Goal: Information Seeking & Learning: Learn about a topic

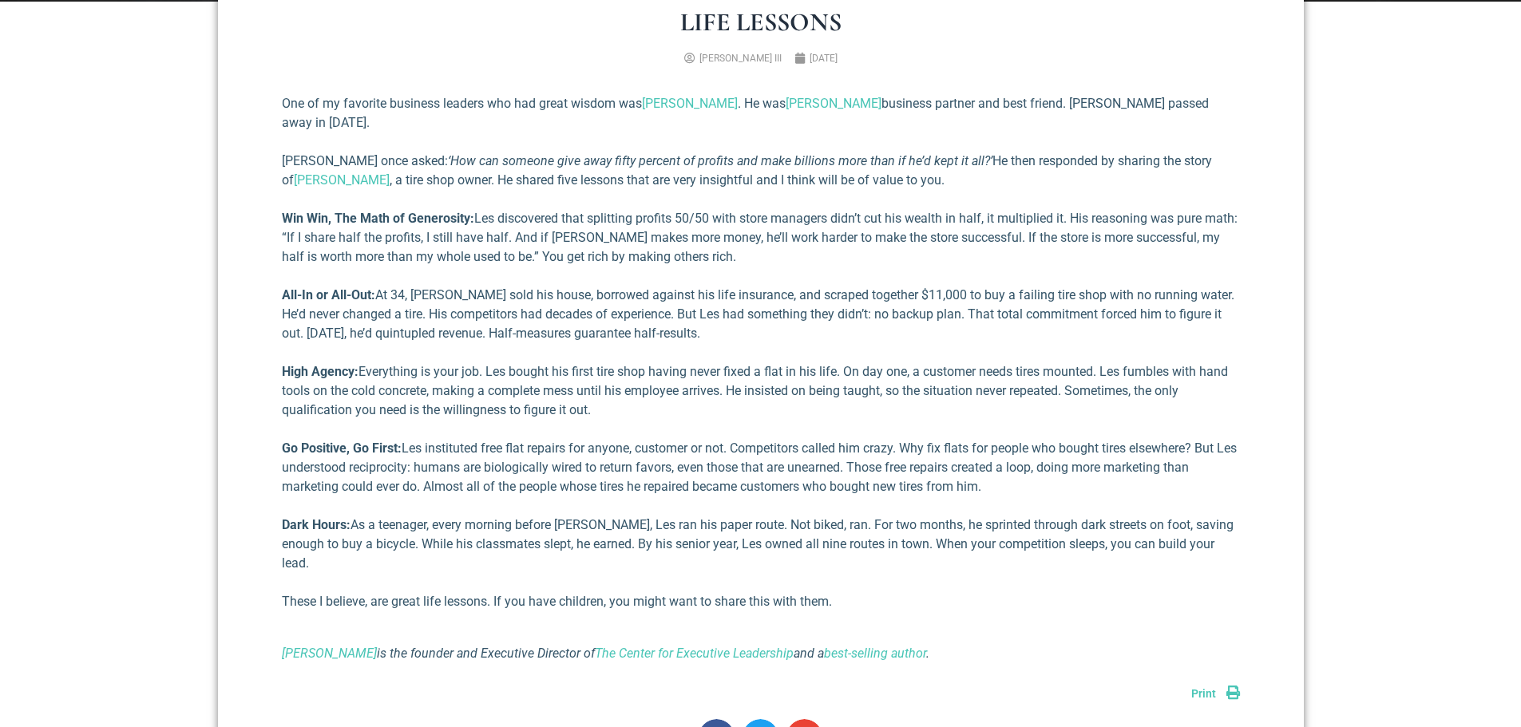
scroll to position [719, 0]
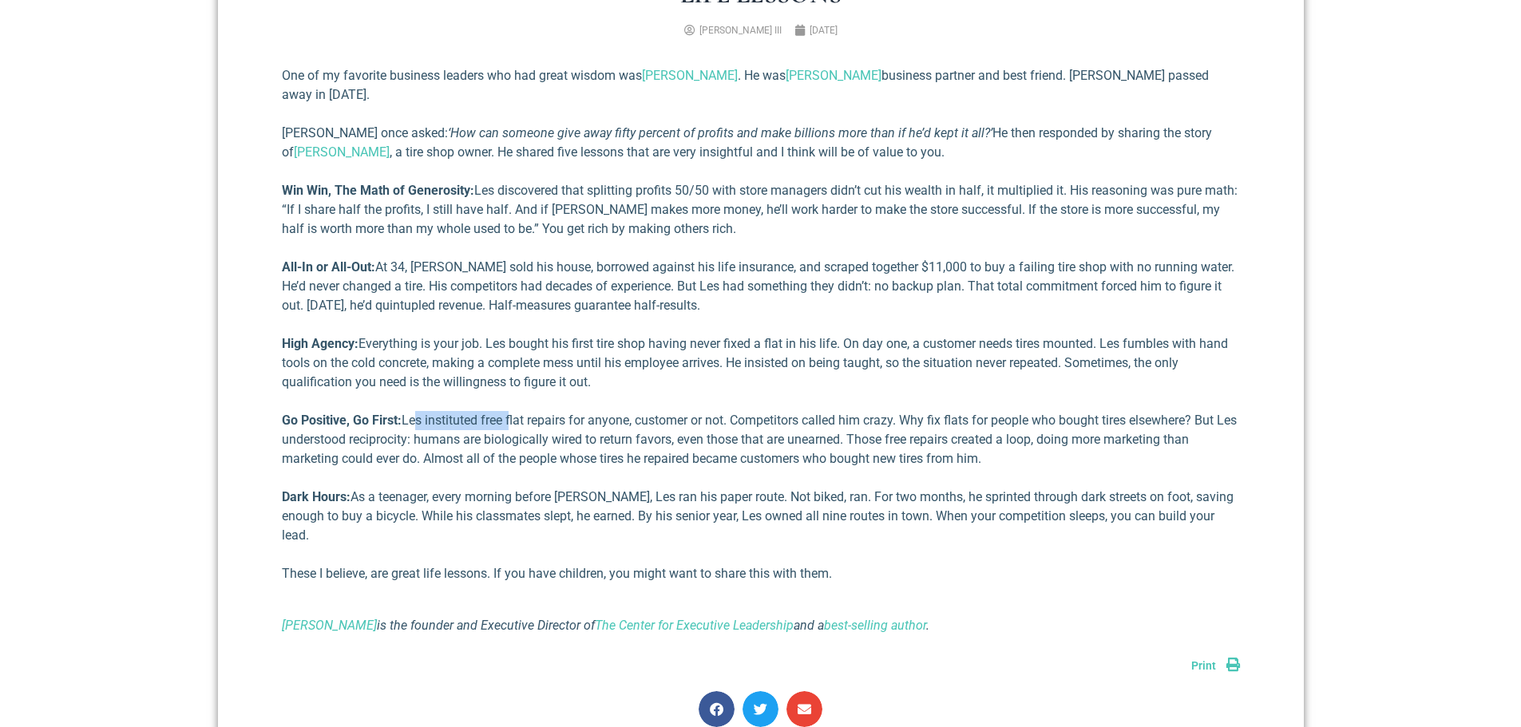
drag, startPoint x: 419, startPoint y: 399, endPoint x: 515, endPoint y: 407, distance: 96.1
click at [515, 411] on p "Go Positive, Go First: Les instituted free flat repairs for anyone, customer or…" at bounding box center [761, 439] width 958 height 57
drag, startPoint x: 453, startPoint y: 419, endPoint x: 724, endPoint y: 423, distance: 270.7
click at [724, 423] on p "Go Positive, Go First: Les instituted free flat repairs for anyone, customer or…" at bounding box center [761, 439] width 958 height 57
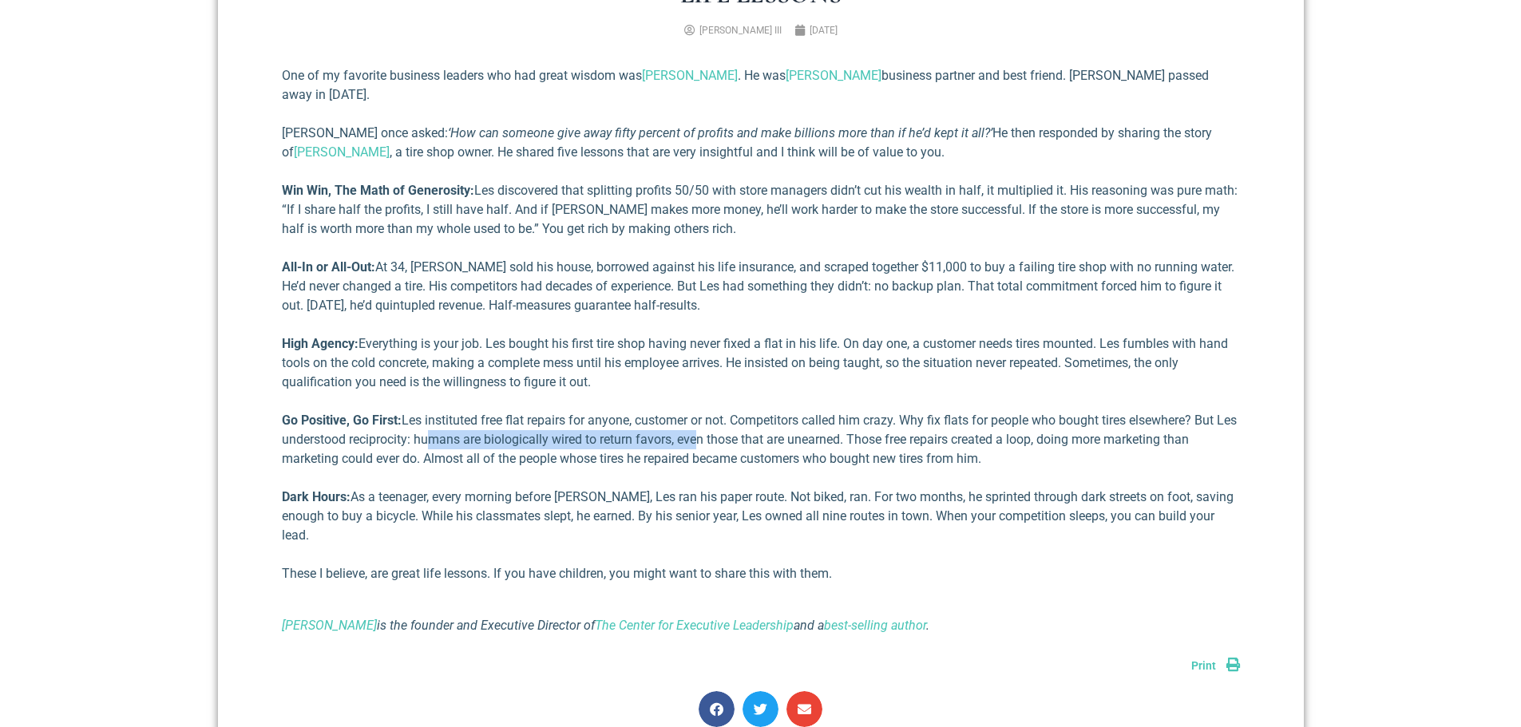
click at [725, 423] on p "Go Positive, Go First: Les instituted free flat repairs for anyone, customer or…" at bounding box center [761, 439] width 958 height 57
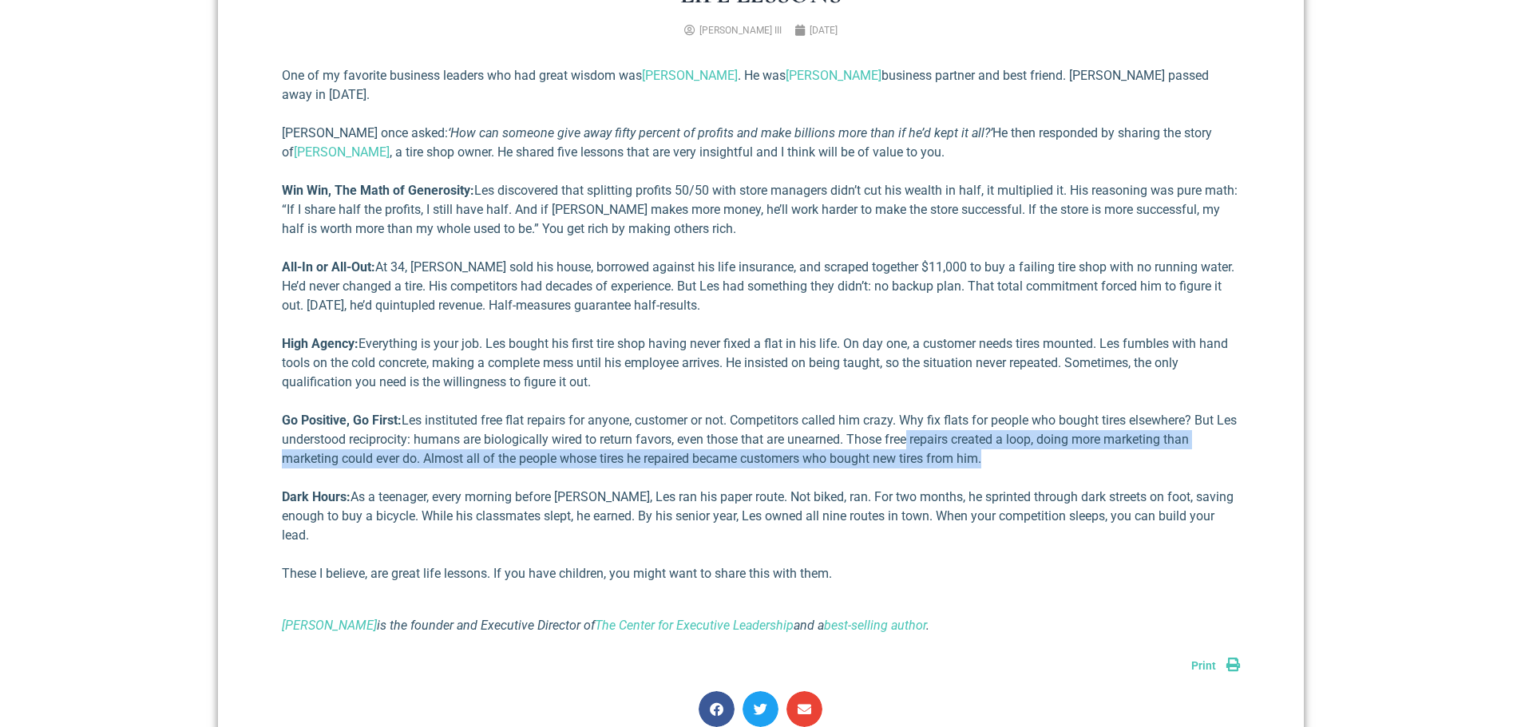
drag, startPoint x: 952, startPoint y: 422, endPoint x: 1156, endPoint y: 433, distance: 203.9
click at [1156, 433] on p "Go Positive, Go First: Les instituted free flat repairs for anyone, customer or…" at bounding box center [761, 439] width 958 height 57
drag, startPoint x: 449, startPoint y: 438, endPoint x: 886, endPoint y: 434, distance: 437.5
click at [886, 434] on p "Go Positive, Go First: Les instituted free flat repairs for anyone, customer or…" at bounding box center [761, 439] width 958 height 57
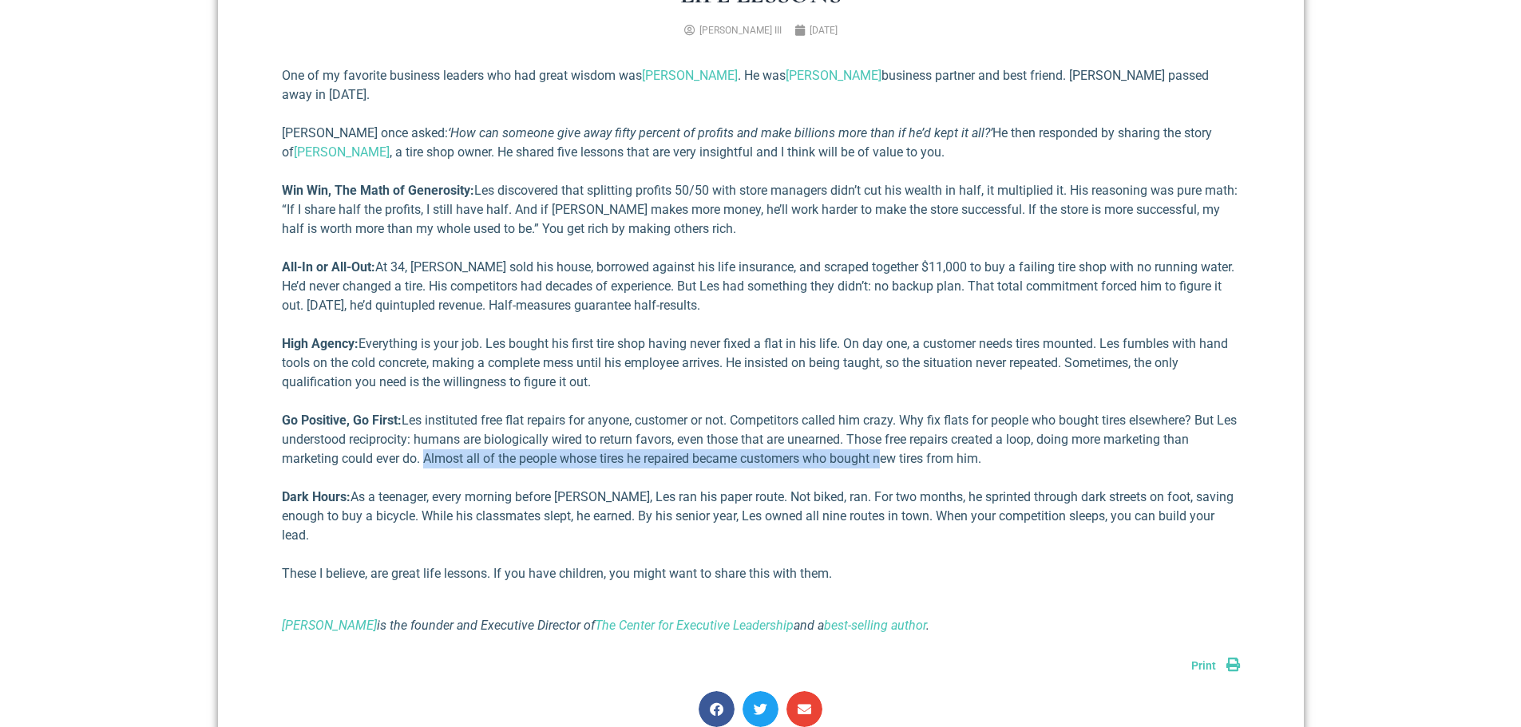
click at [886, 434] on p "Go Positive, Go First: Les instituted free flat repairs for anyone, customer or…" at bounding box center [761, 439] width 958 height 57
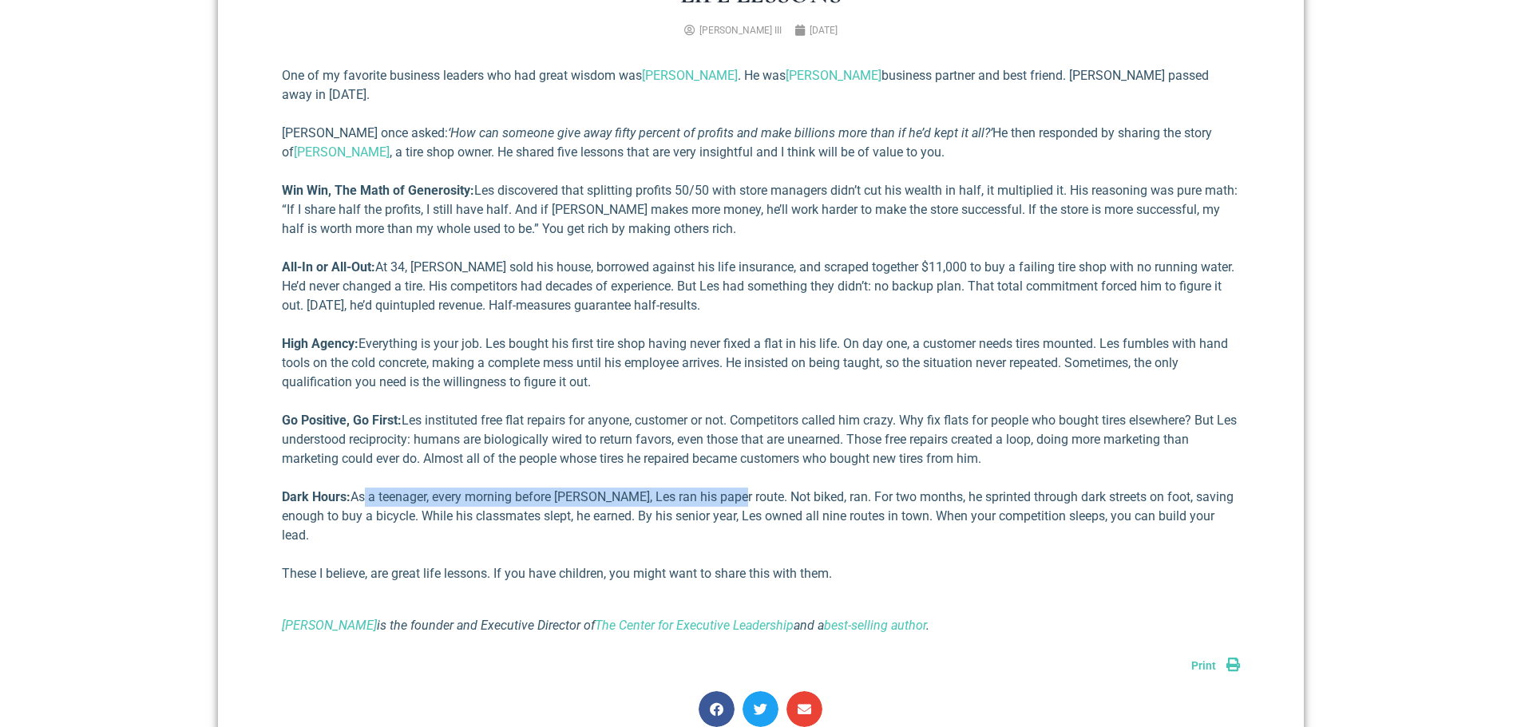
drag, startPoint x: 378, startPoint y: 479, endPoint x: 735, endPoint y: 481, distance: 356.9
click at [735, 488] on p "Dark Hours: As a teenager, every morning before [PERSON_NAME], Les ran his pape…" at bounding box center [761, 516] width 958 height 57
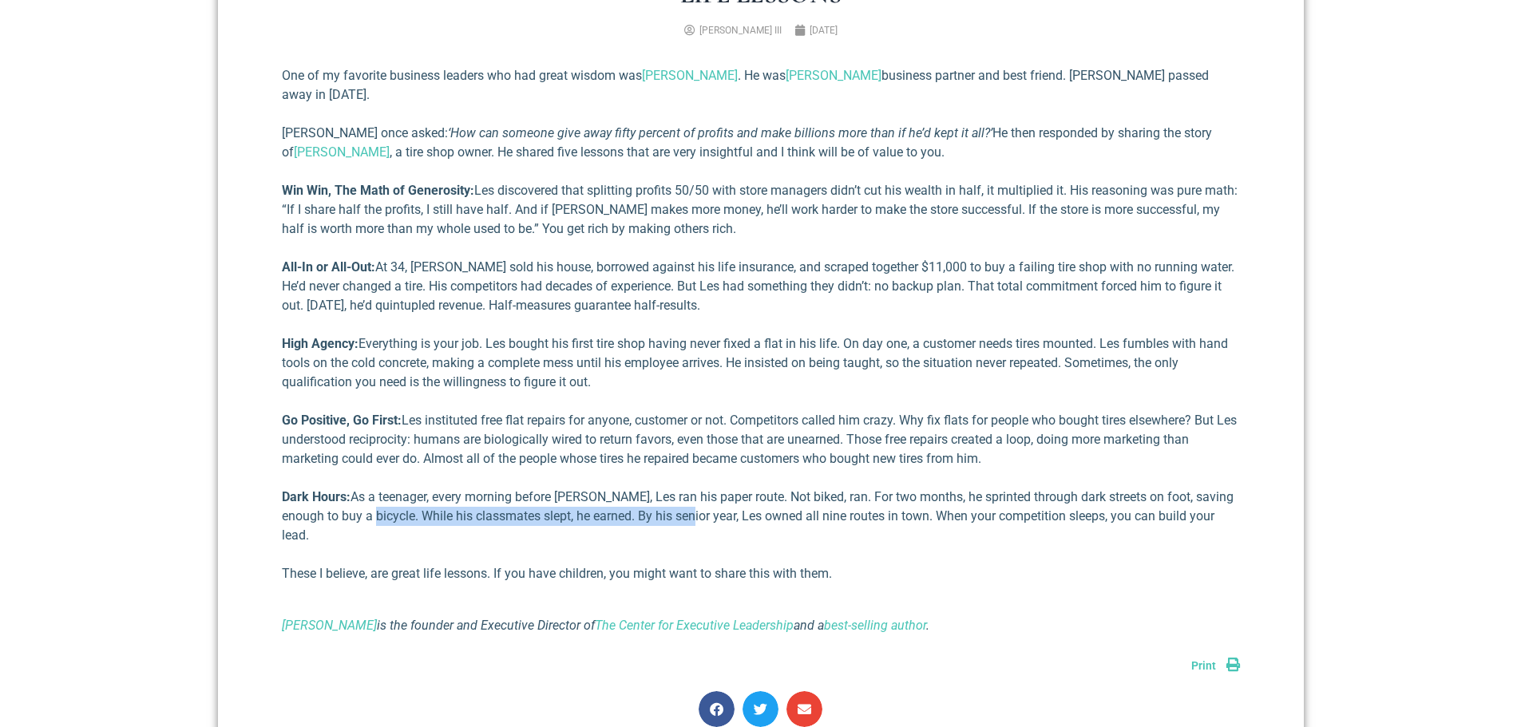
drag, startPoint x: 361, startPoint y: 496, endPoint x: 683, endPoint y: 501, distance: 321.8
click at [683, 501] on p "Dark Hours: As a teenager, every morning before [PERSON_NAME], Les ran his pape…" at bounding box center [761, 516] width 958 height 57
drag, startPoint x: 900, startPoint y: 489, endPoint x: 1037, endPoint y: 495, distance: 137.4
click at [1037, 495] on p "Dark Hours: As a teenager, every morning before [PERSON_NAME], Les ran his pape…" at bounding box center [761, 516] width 958 height 57
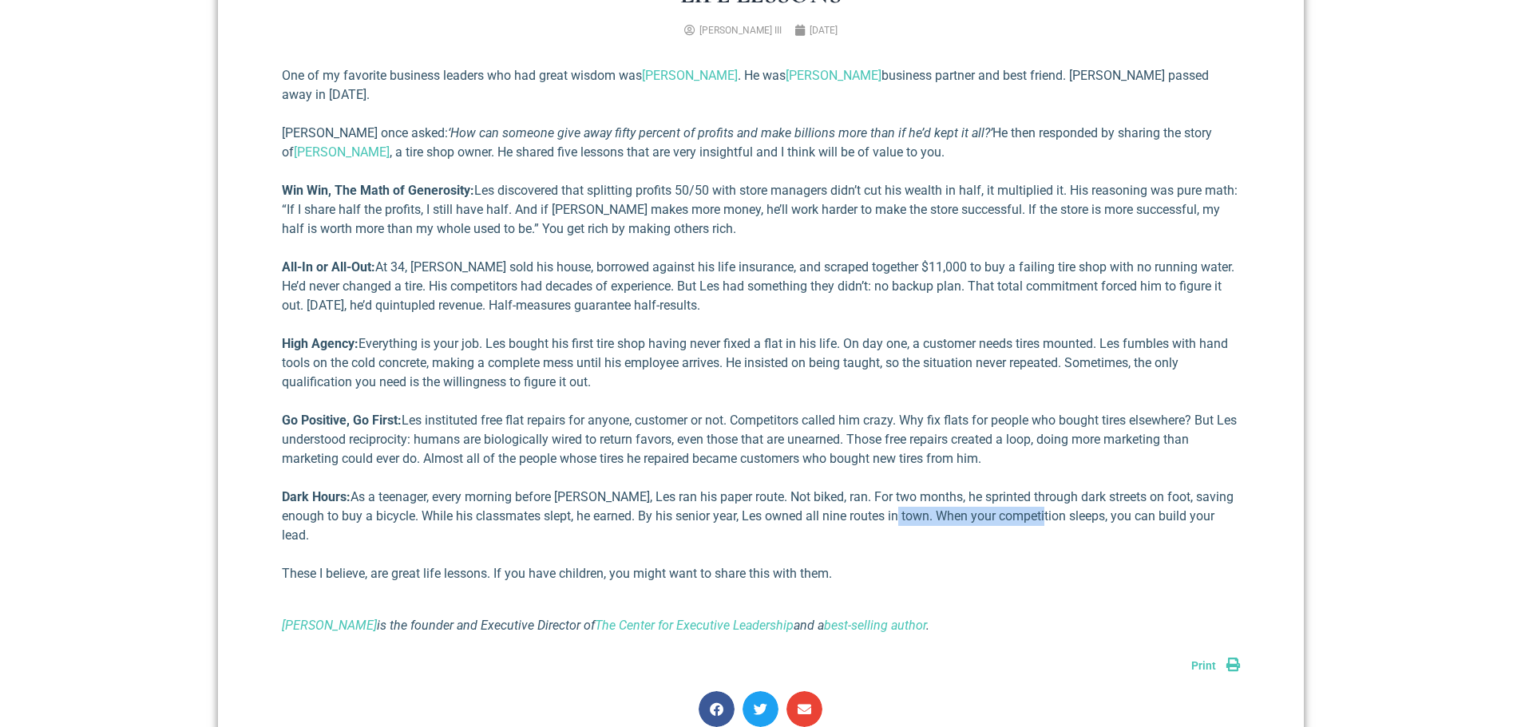
click at [1037, 495] on p "Dark Hours: As a teenager, every morning before [PERSON_NAME], Les ran his pape…" at bounding box center [761, 516] width 958 height 57
drag, startPoint x: 345, startPoint y: 544, endPoint x: 575, endPoint y: 539, distance: 230.0
click at [575, 564] on p "These I believe, are great life lessons. If you have children, you might want t…" at bounding box center [761, 573] width 958 height 19
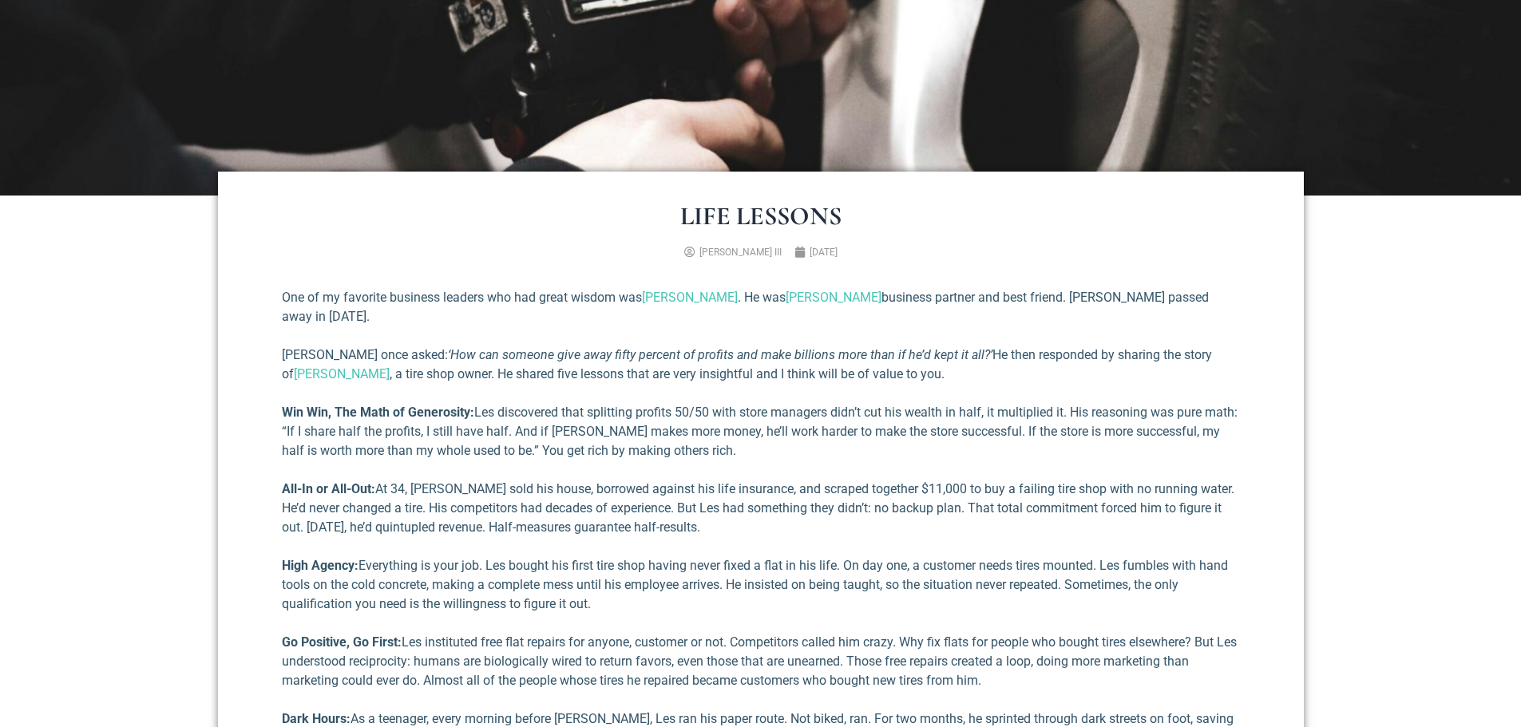
scroll to position [160, 0]
